Goal: Task Accomplishment & Management: Manage account settings

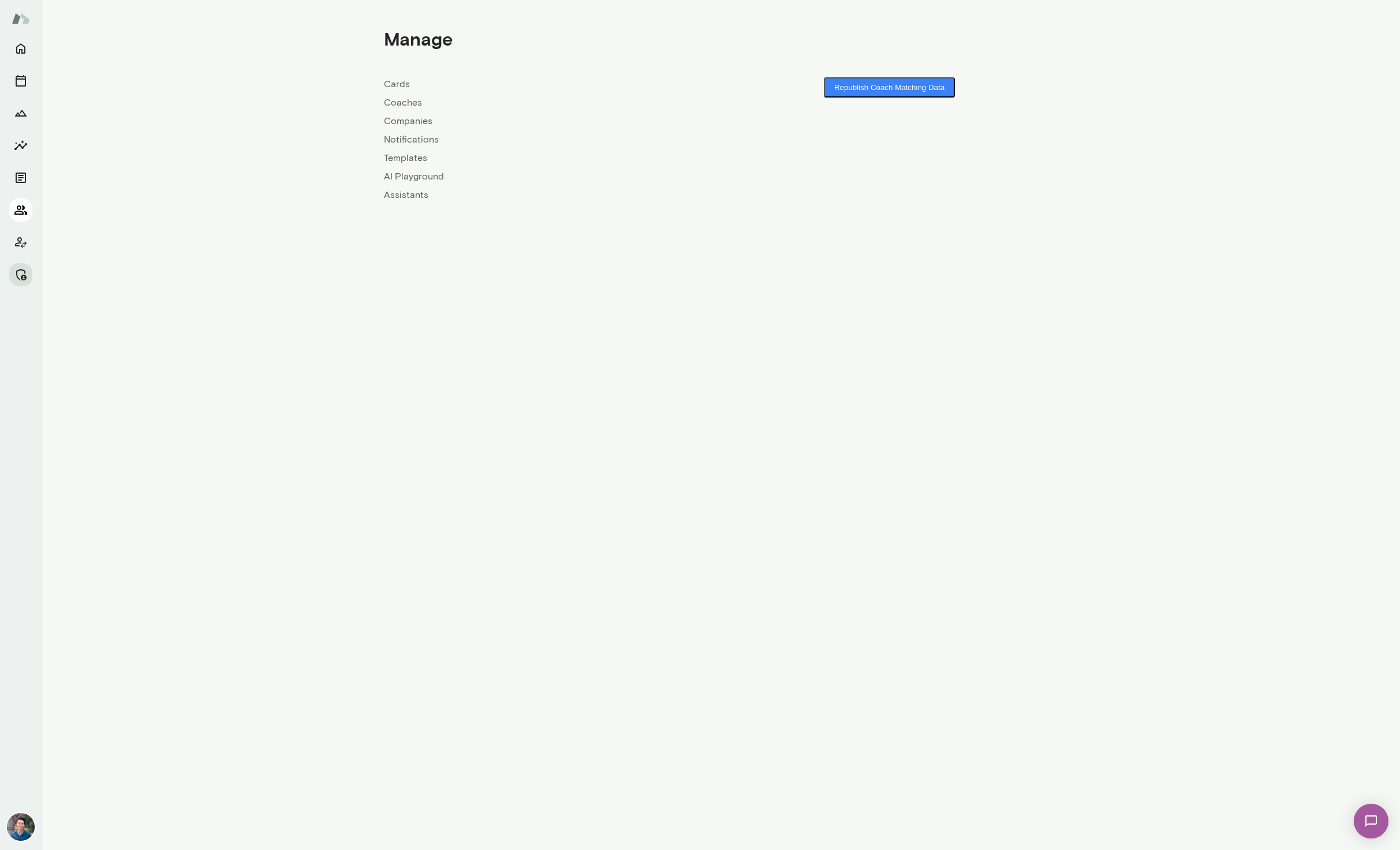
click at [22, 206] on icon "Members" at bounding box center [21, 210] width 13 height 9
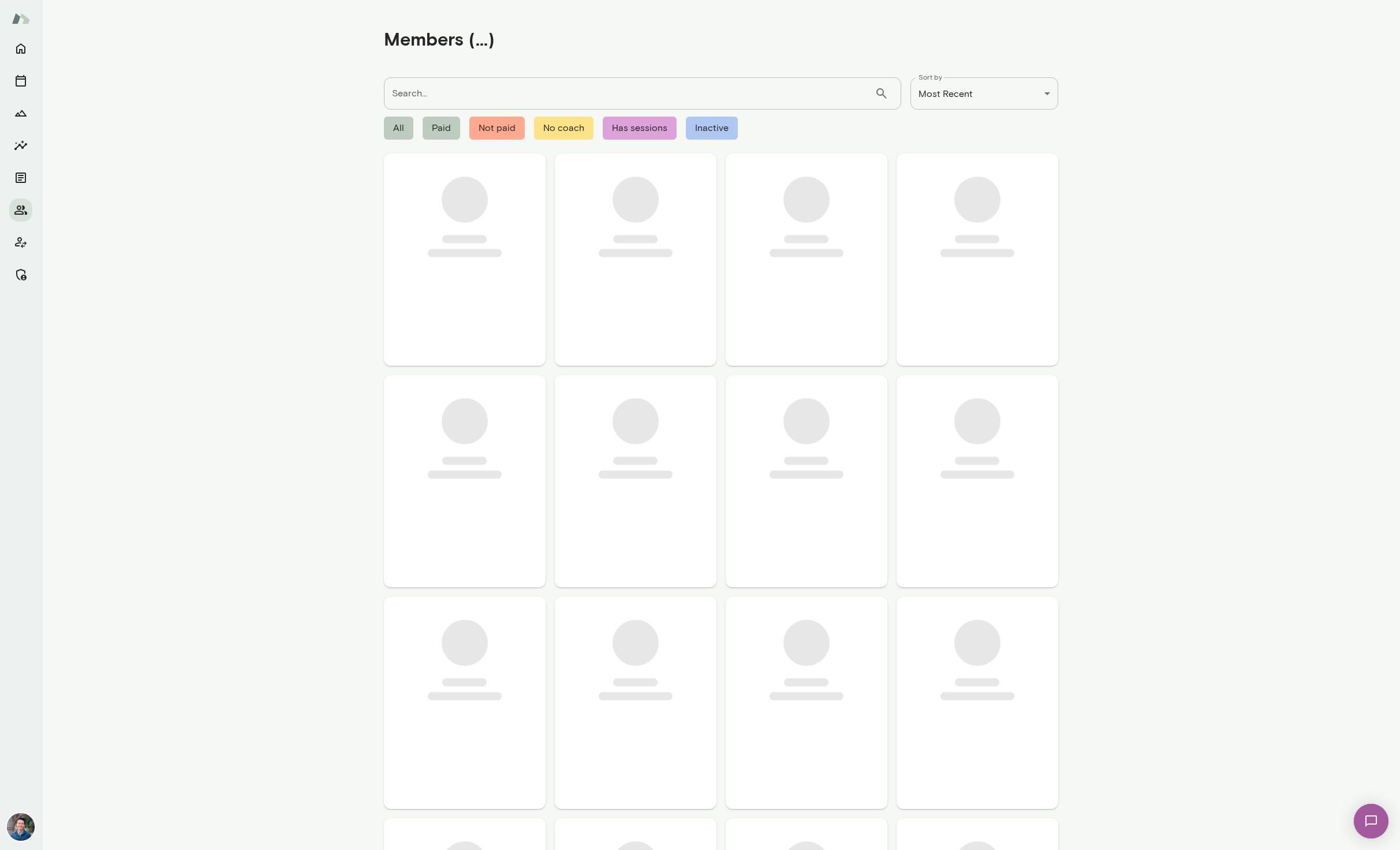
click at [457, 96] on input "Search..." at bounding box center [629, 94] width 491 height 33
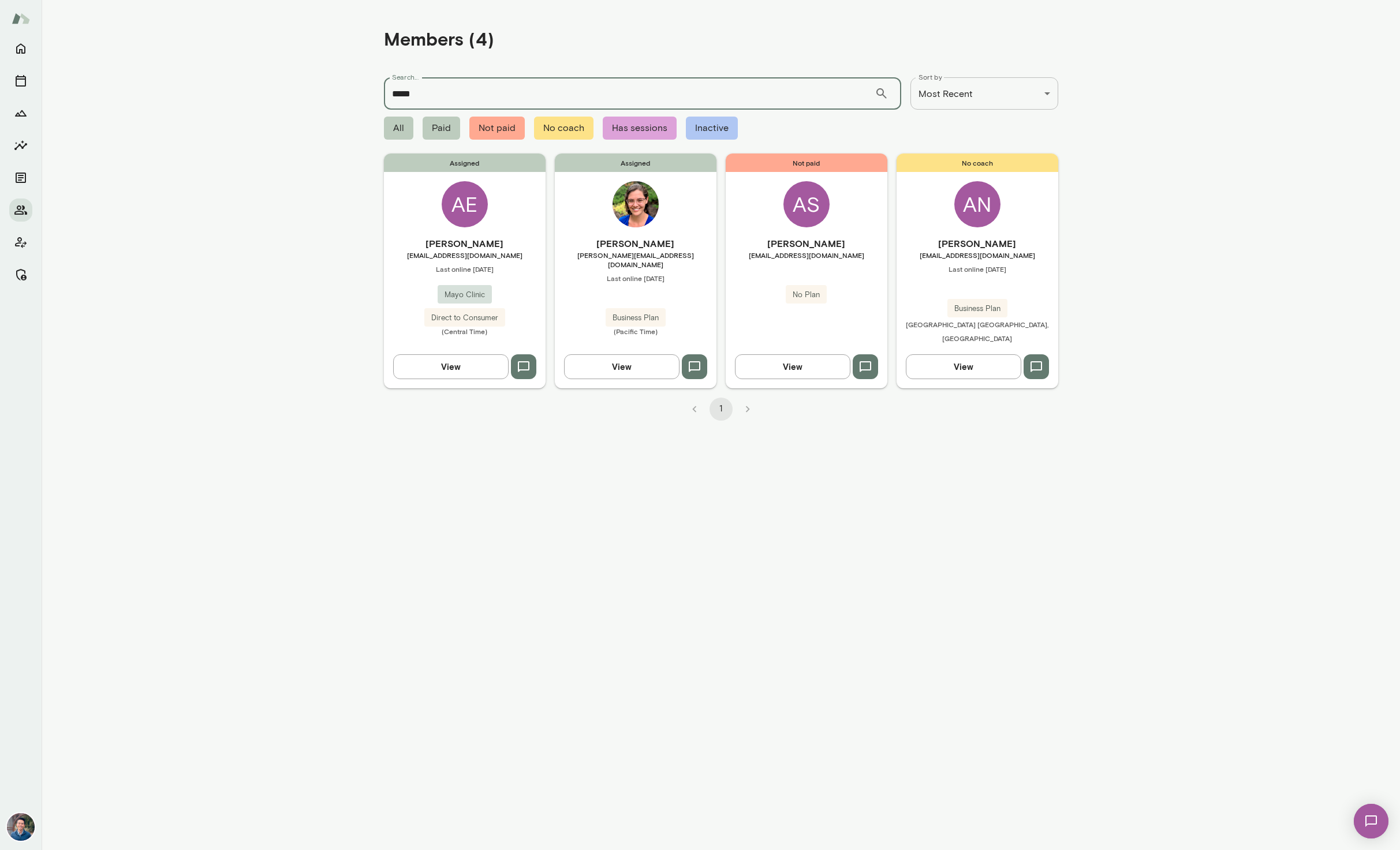
type input "*****"
click at [632, 246] on h6 "[PERSON_NAME]" at bounding box center [636, 243] width 161 height 14
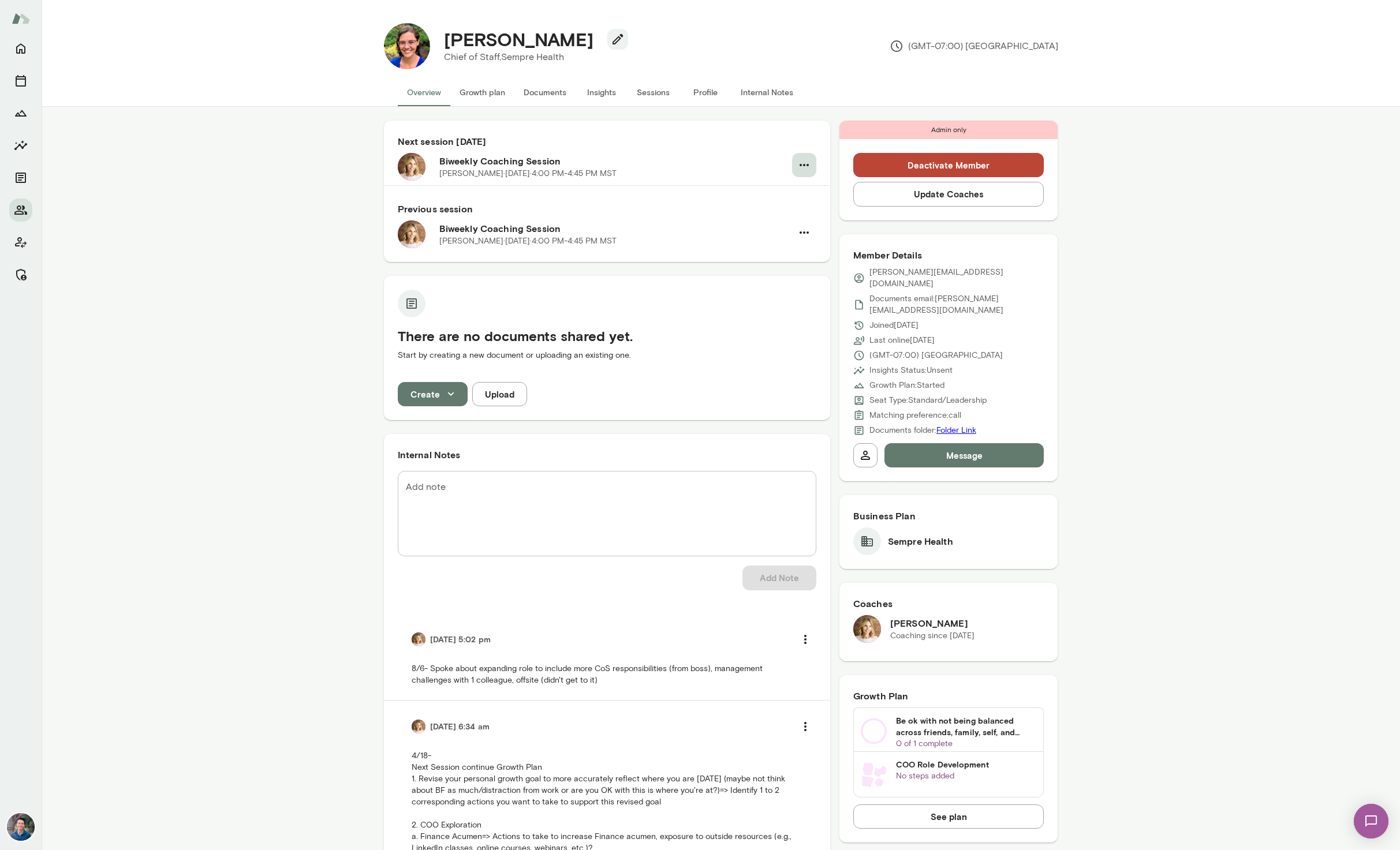
click at [812, 164] on button "button" at bounding box center [804, 165] width 24 height 24
click at [763, 215] on span "Cancel" at bounding box center [776, 213] width 110 height 14
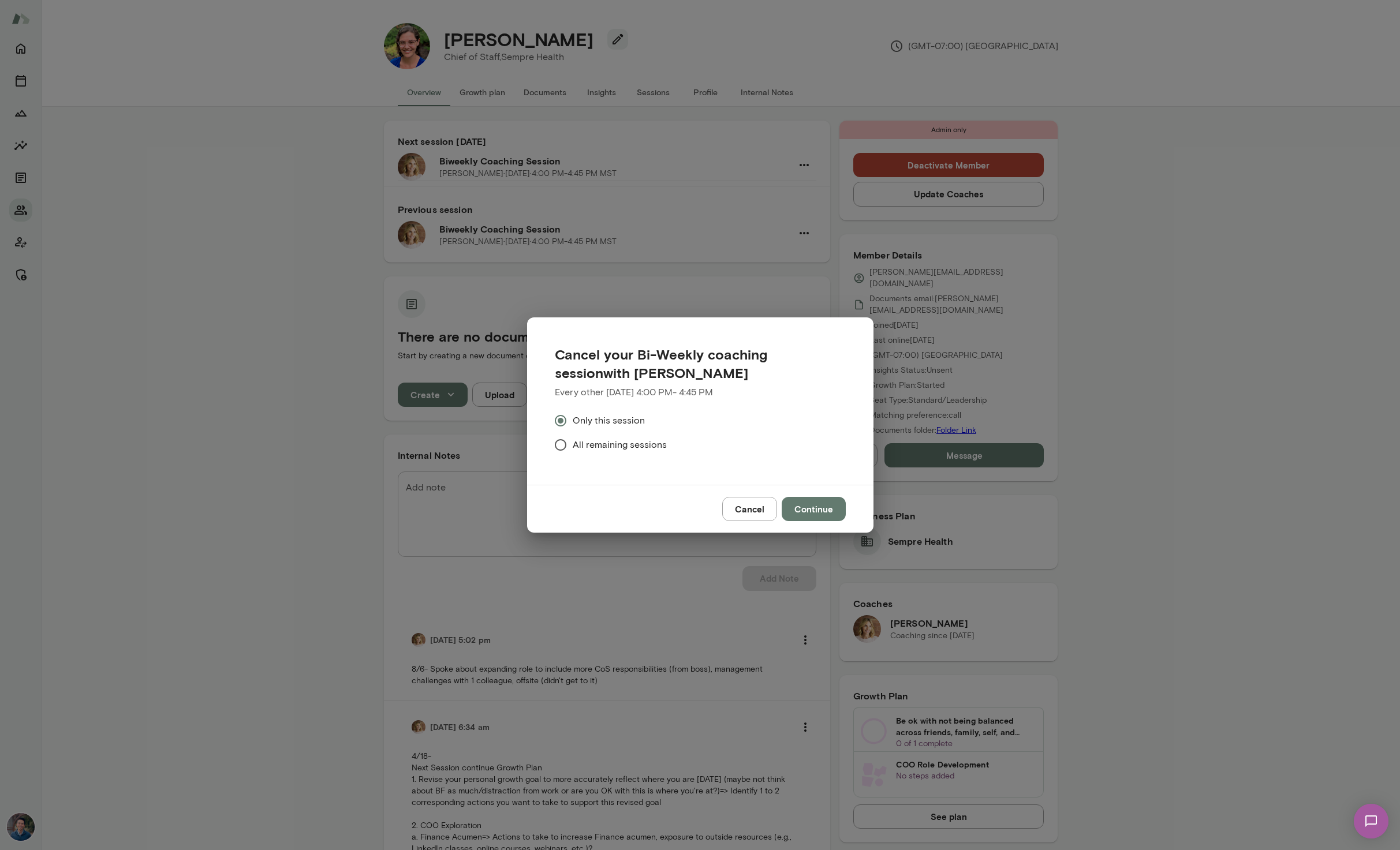
click at [605, 451] on span "All remaining sessions" at bounding box center [619, 445] width 94 height 14
click at [825, 516] on button "Continue" at bounding box center [814, 509] width 64 height 24
